Goal: Information Seeking & Learning: Learn about a topic

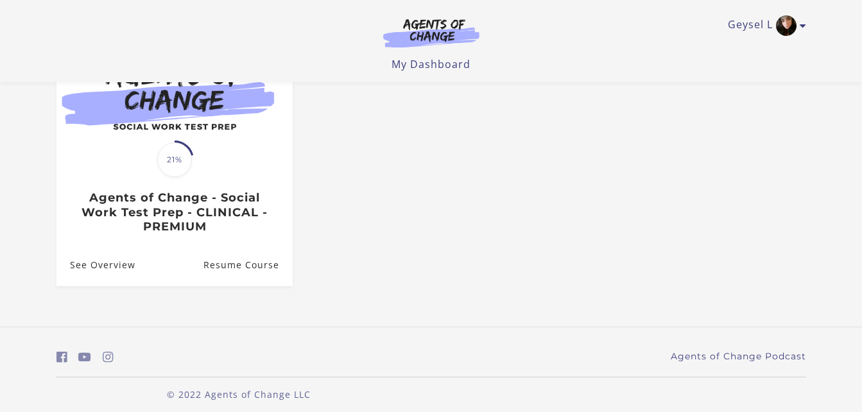
scroll to position [166, 0]
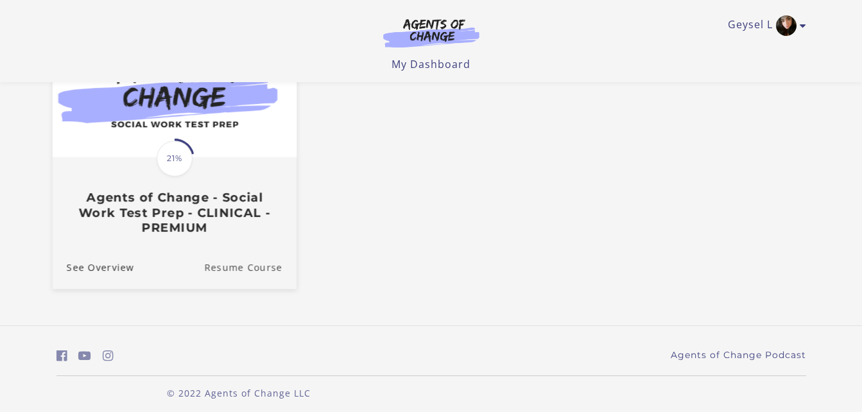
click at [236, 267] on link "Resume Course" at bounding box center [250, 266] width 92 height 43
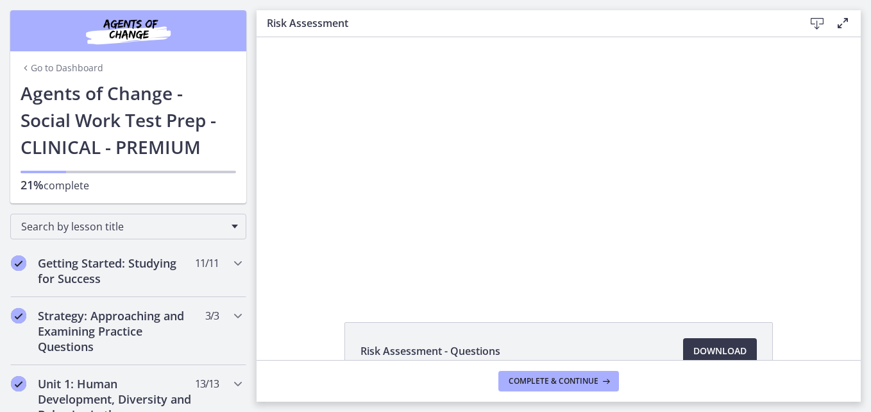
drag, startPoint x: 862, startPoint y: 219, endPoint x: 867, endPoint y: 293, distance: 74.0
click at [867, 293] on main "Risk Assessment Download Enable fullscreen Risk Assessment - Questions Download…" at bounding box center [564, 206] width 615 height 412
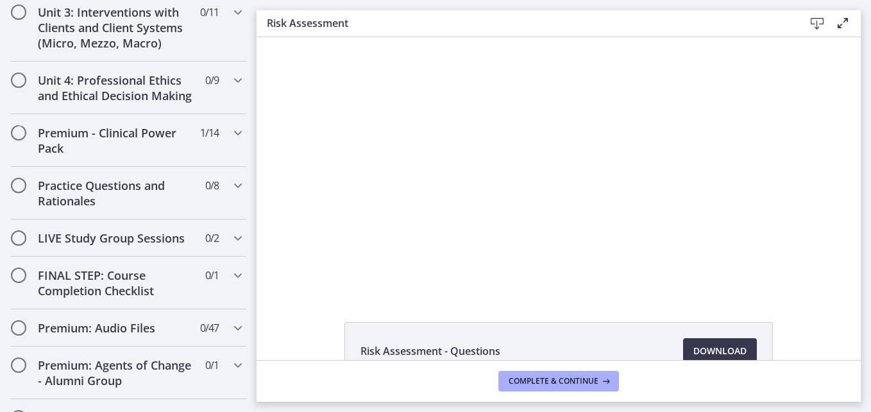
scroll to position [1332, 0]
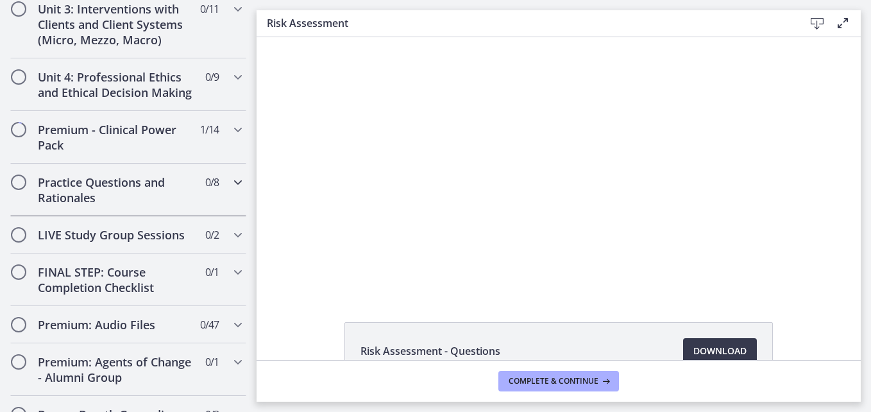
click at [230, 190] on icon "Chapters" at bounding box center [237, 181] width 15 height 15
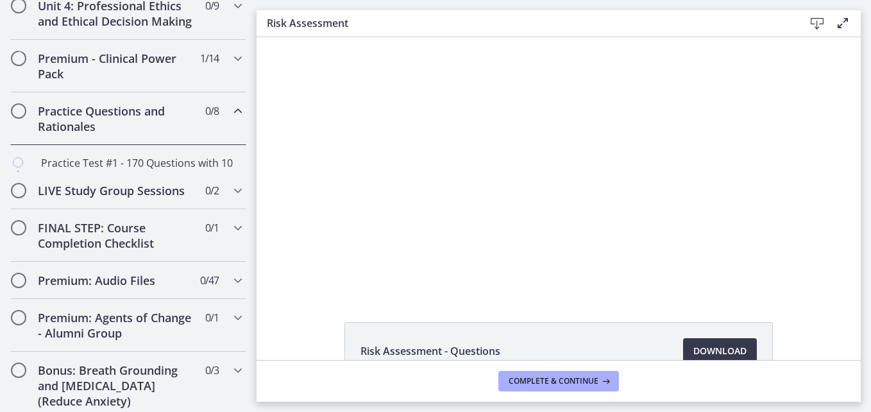
scroll to position [511, 0]
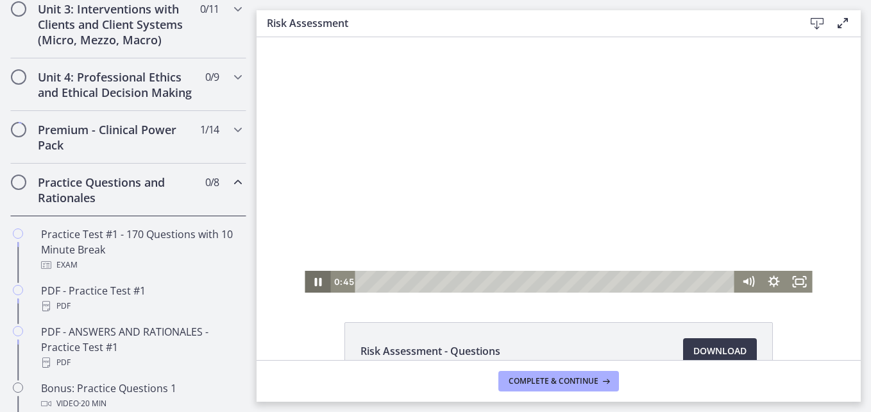
click at [314, 284] on icon "Pause" at bounding box center [317, 282] width 7 height 8
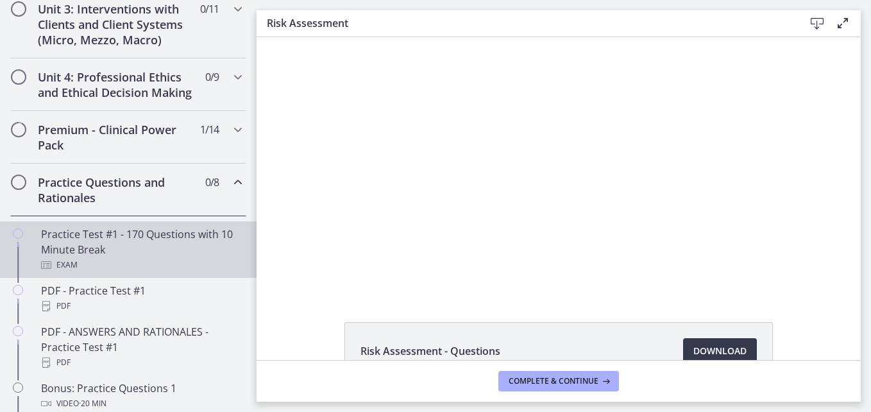
click at [176, 248] on div "Practice Test #1 - 170 Questions with 10 Minute Break Exam" at bounding box center [141, 249] width 200 height 46
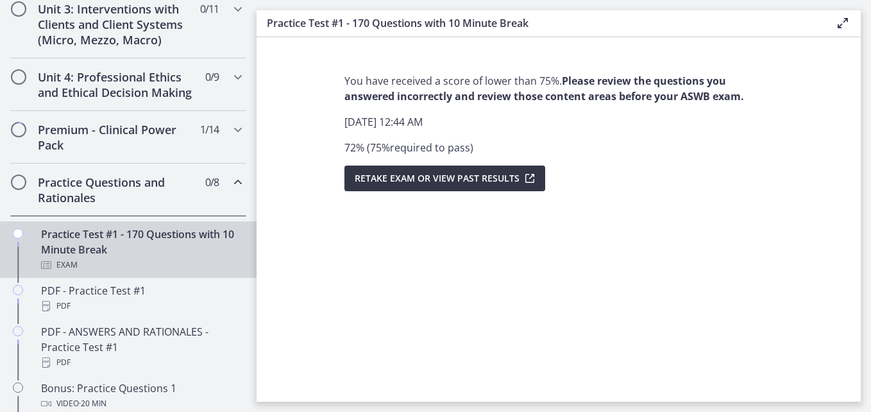
click at [405, 178] on span "Retake Exam OR View Past Results" at bounding box center [437, 178] width 165 height 15
